Goal: Check status: Check status

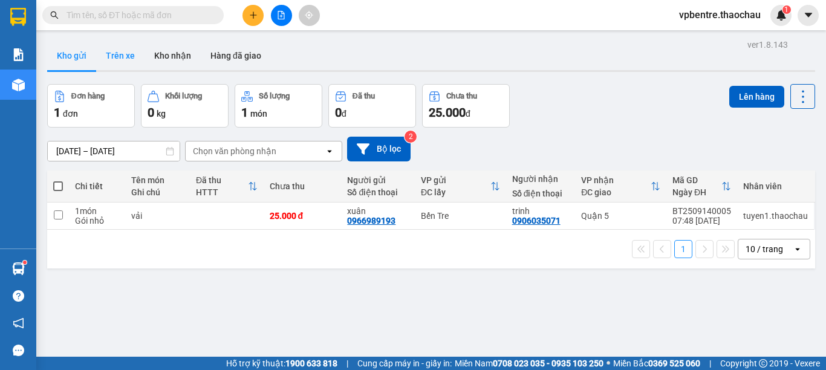
click at [123, 57] on button "Trên xe" at bounding box center [120, 55] width 48 height 29
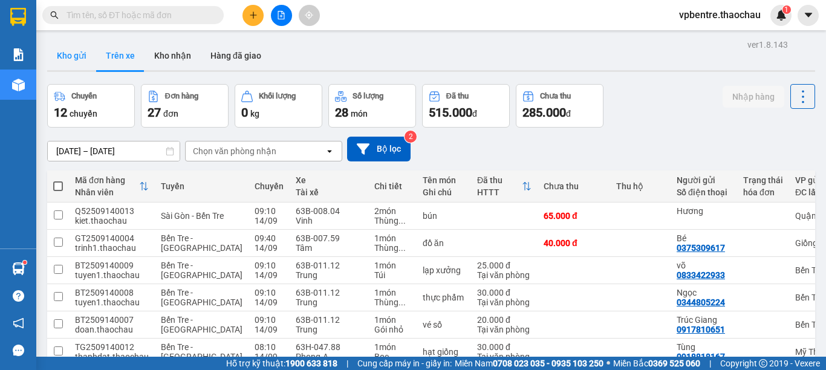
click at [74, 59] on button "Kho gửi" at bounding box center [71, 55] width 49 height 29
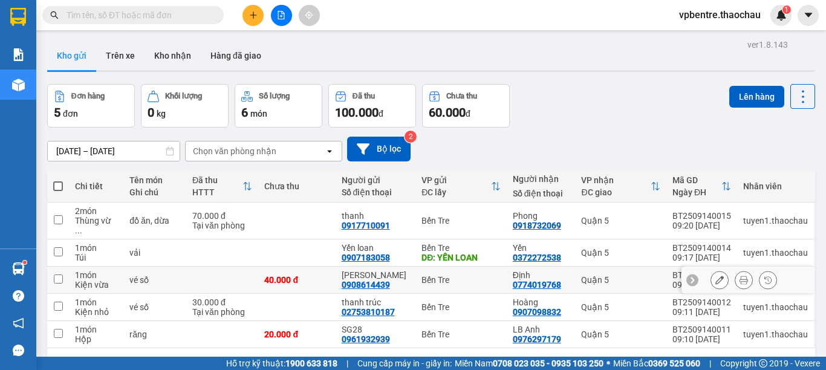
scroll to position [56, 0]
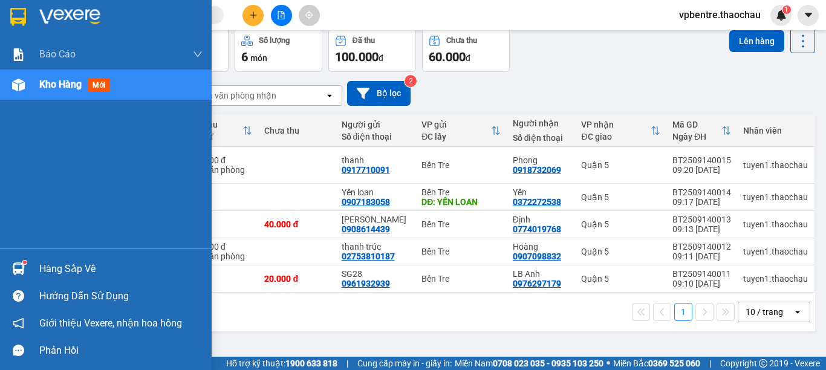
click at [60, 266] on div "Hàng sắp về" at bounding box center [120, 269] width 163 height 18
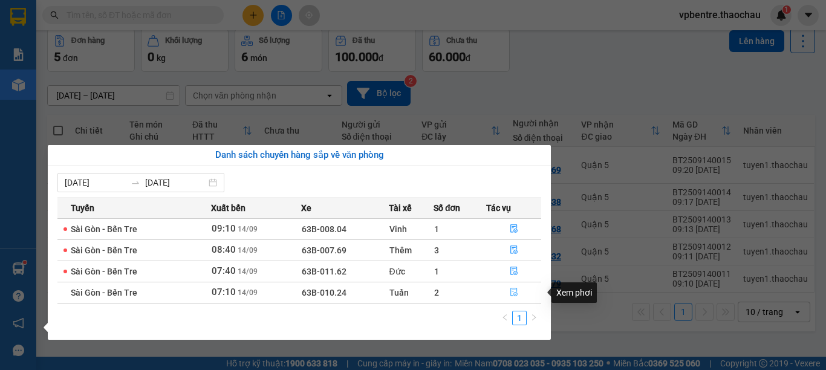
click at [512, 295] on icon "file-done" at bounding box center [514, 292] width 8 height 8
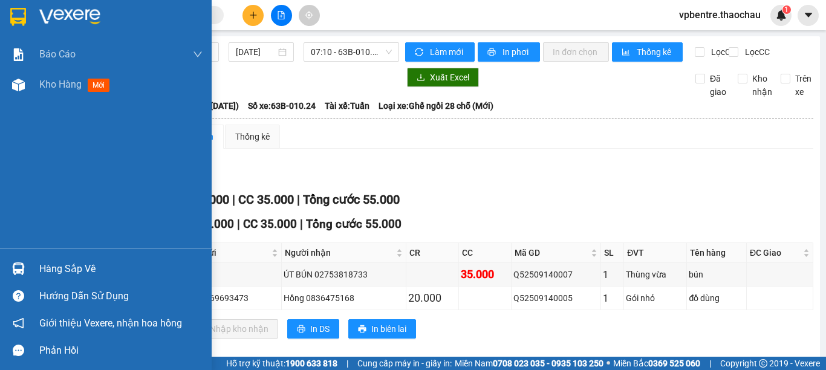
click at [44, 265] on div "Hàng sắp về" at bounding box center [120, 269] width 163 height 18
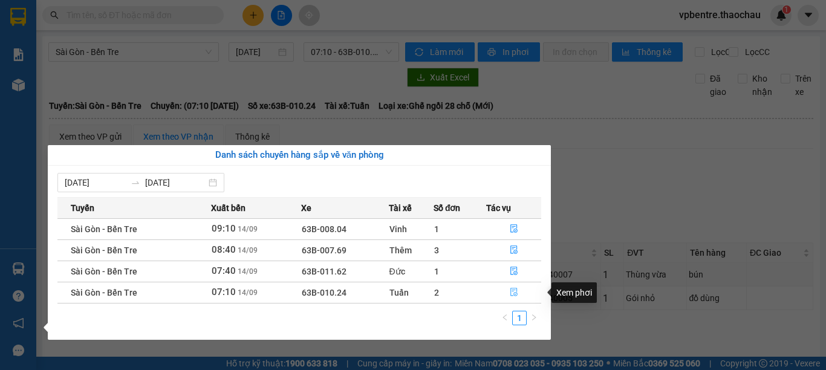
click at [511, 291] on icon "file-done" at bounding box center [514, 292] width 8 height 8
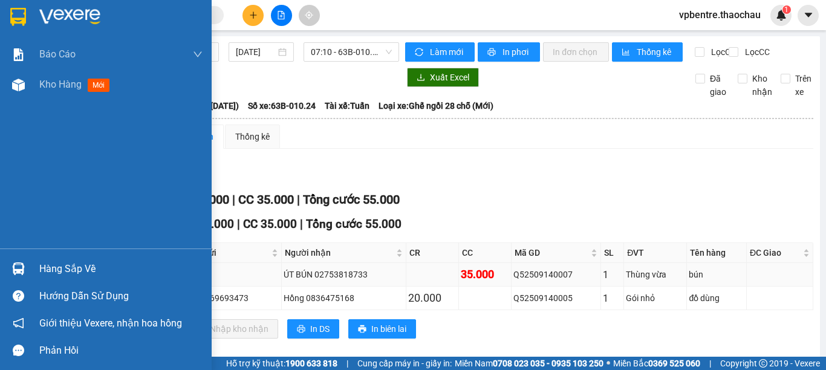
scroll to position [26, 0]
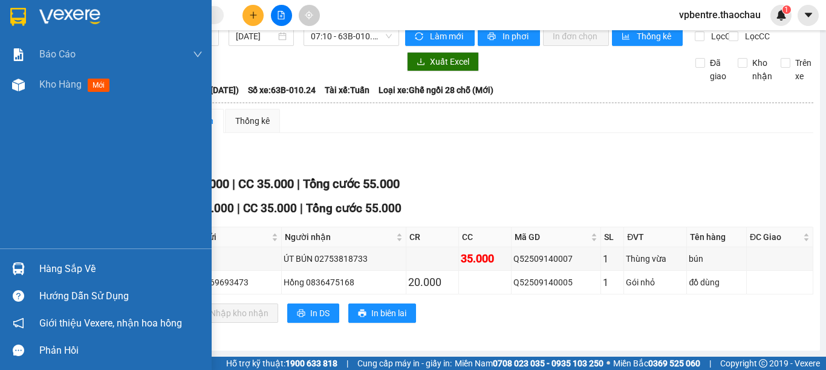
click at [88, 260] on div "Hàng sắp về" at bounding box center [120, 269] width 163 height 18
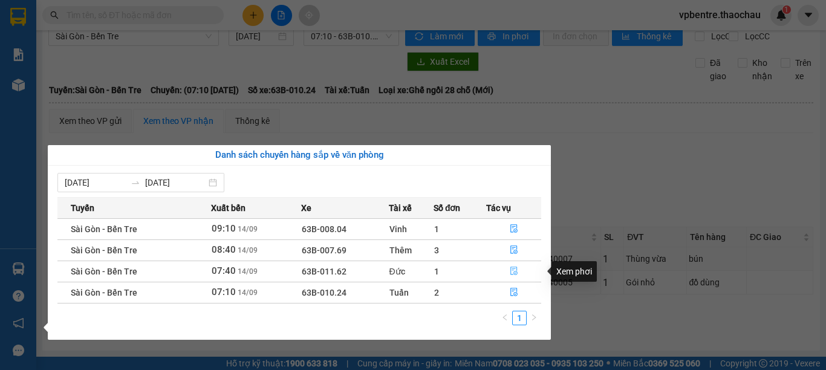
click at [511, 268] on icon "file-done" at bounding box center [514, 271] width 8 height 8
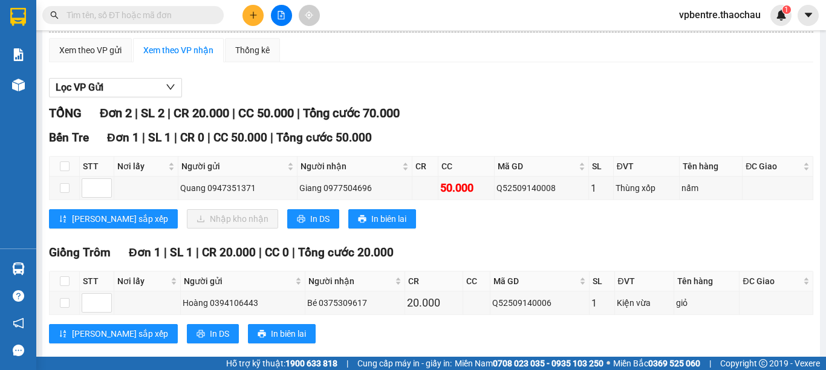
scroll to position [117, 0]
